Goal: Transaction & Acquisition: Purchase product/service

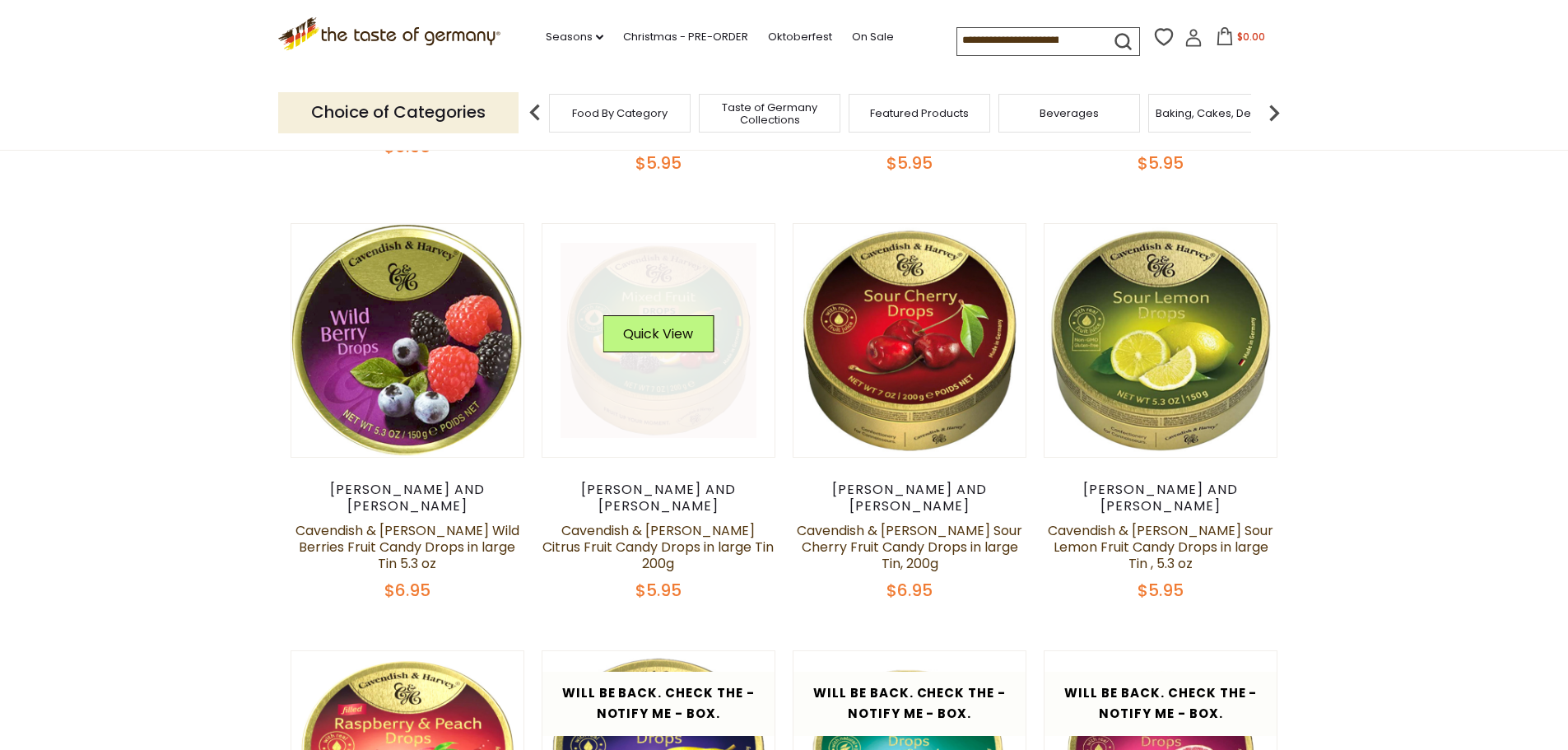
scroll to position [494, 0]
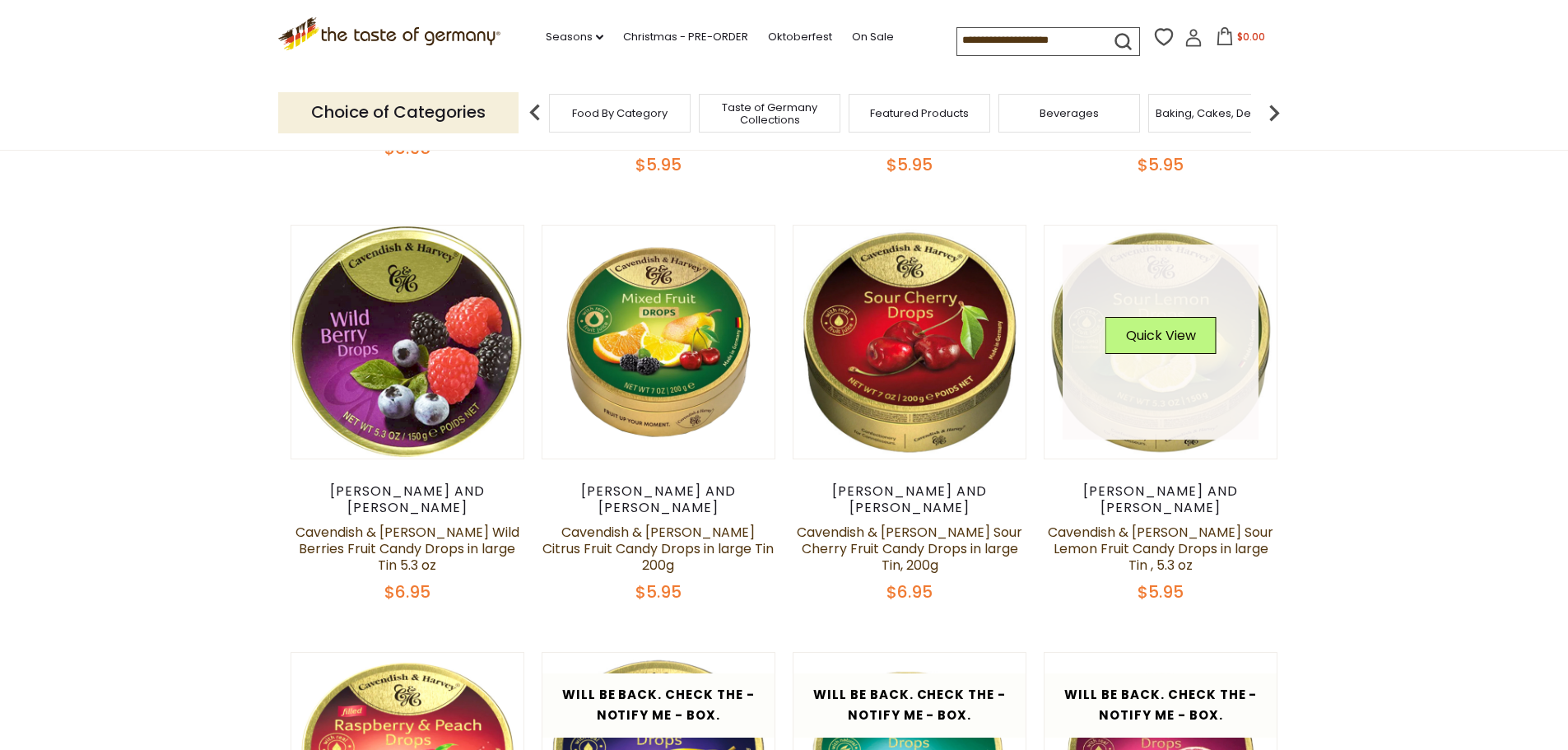
click at [1154, 295] on link at bounding box center [1161, 343] width 196 height 196
